Goal: Task Accomplishment & Management: Complete application form

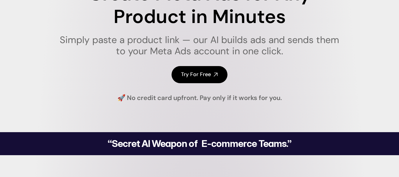
click at [196, 77] on h4 "Try For Free" at bounding box center [196, 74] width 30 height 7
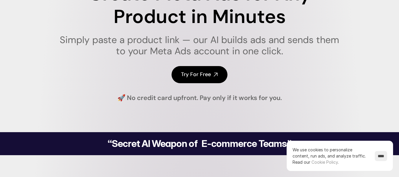
click at [379, 156] on input "****" at bounding box center [380, 156] width 12 height 10
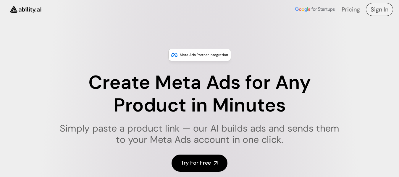
click at [376, 10] on h4 "Sign In" at bounding box center [379, 9] width 18 height 8
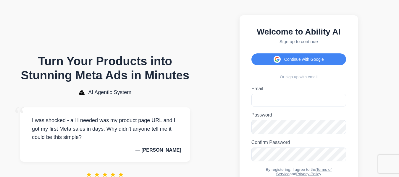
click at [304, 63] on button "Continue with Google" at bounding box center [298, 59] width 95 height 12
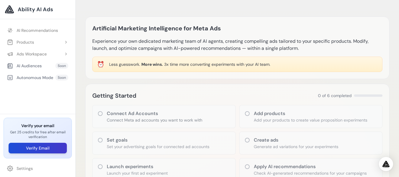
click at [39, 150] on button "Verify Email" at bounding box center [38, 148] width 58 height 11
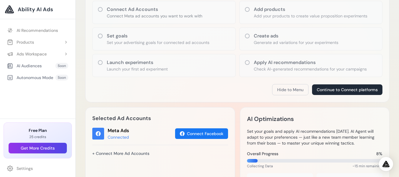
scroll to position [25, 0]
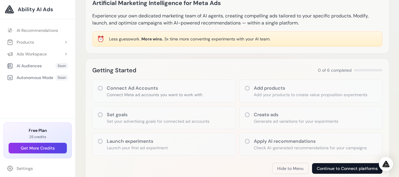
click at [327, 167] on button "Continue to Connect platforms" at bounding box center [347, 168] width 70 height 11
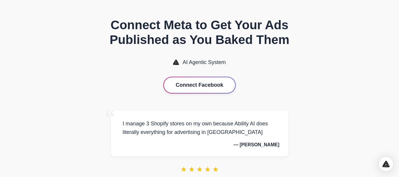
click at [205, 85] on button "Connect Facebook" at bounding box center [199, 85] width 71 height 16
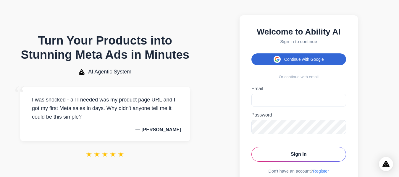
click at [299, 63] on button "Continue with Google" at bounding box center [298, 59] width 95 height 12
